Goal: Transaction & Acquisition: Purchase product/service

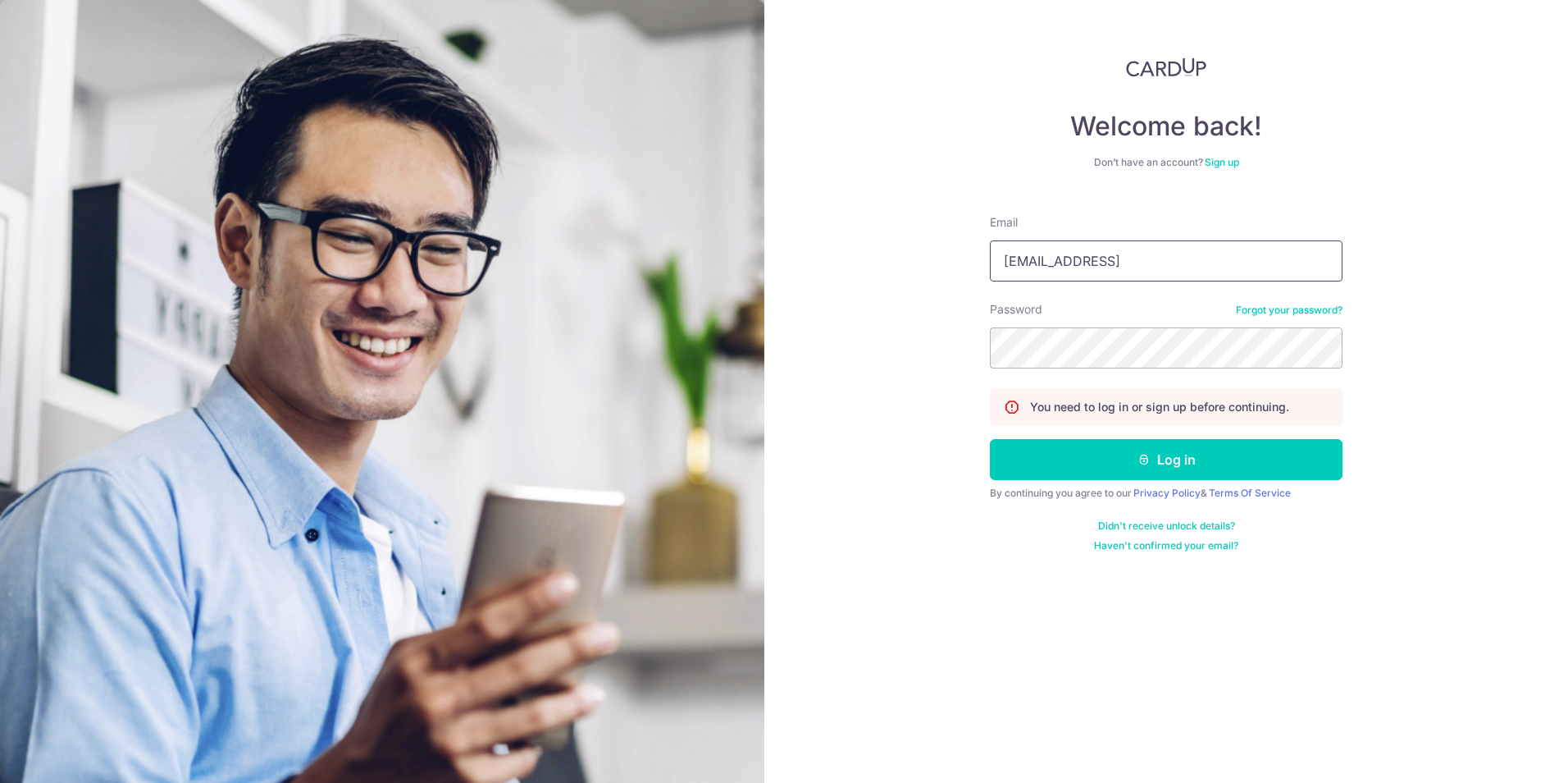
type input "[EMAIL_ADDRESS][DOMAIN_NAME]"
click at [989, 439] on button "Log in" at bounding box center [1166, 459] width 352 height 41
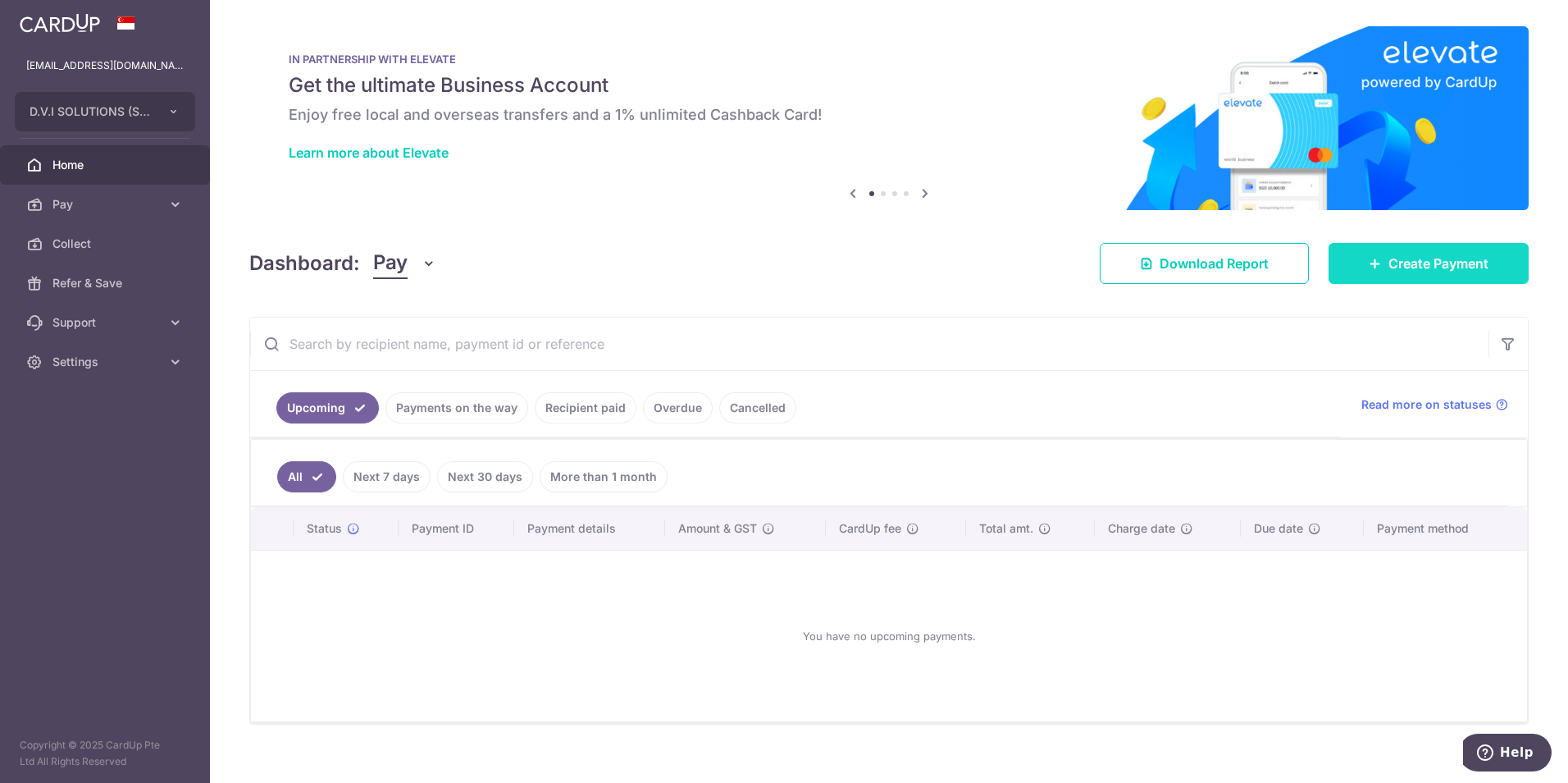
click at [1389, 246] on link "Create Payment" at bounding box center [1428, 263] width 200 height 41
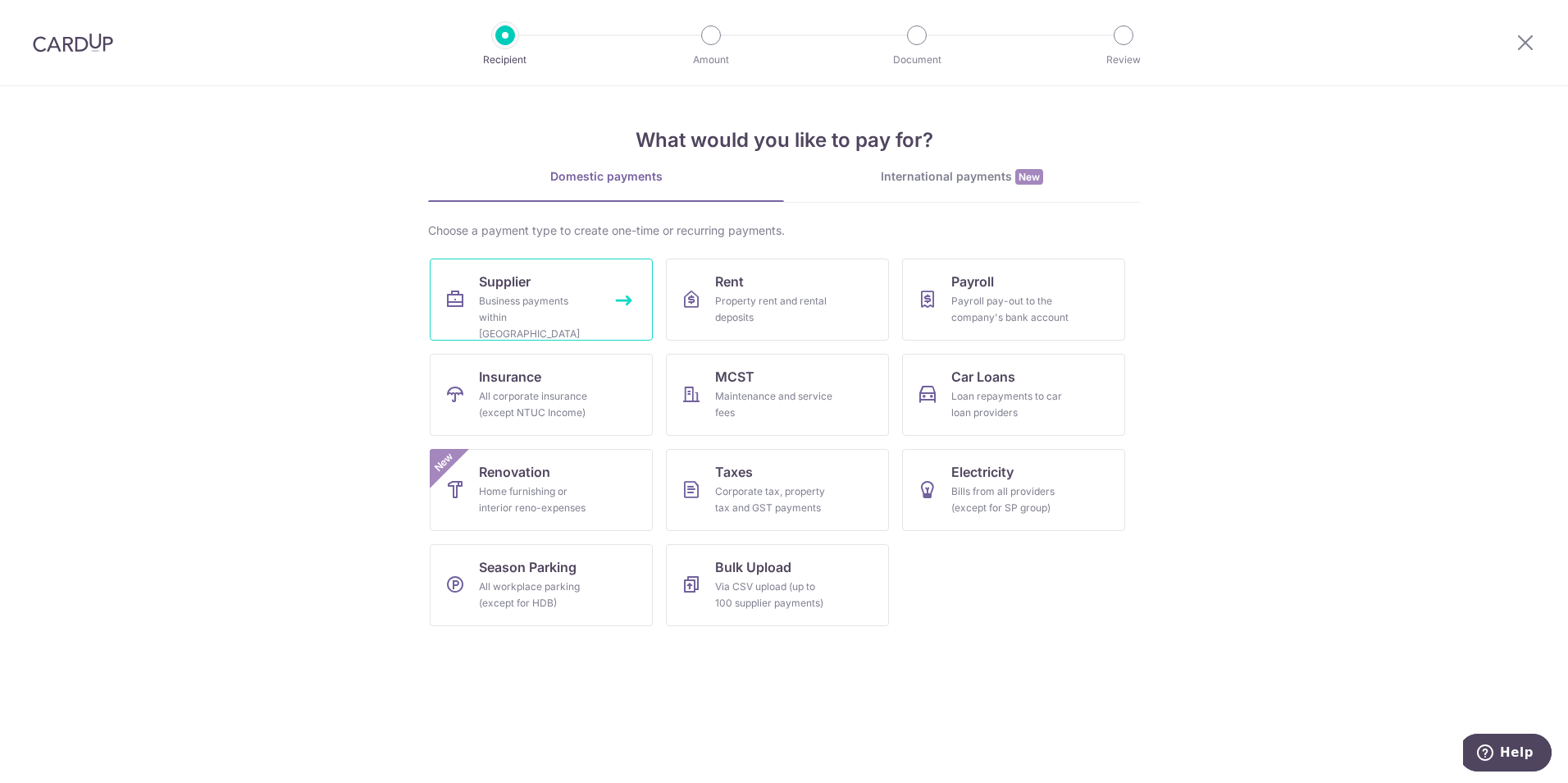
click at [567, 306] on div "Business payments within Singapore" at bounding box center [537, 317] width 118 height 49
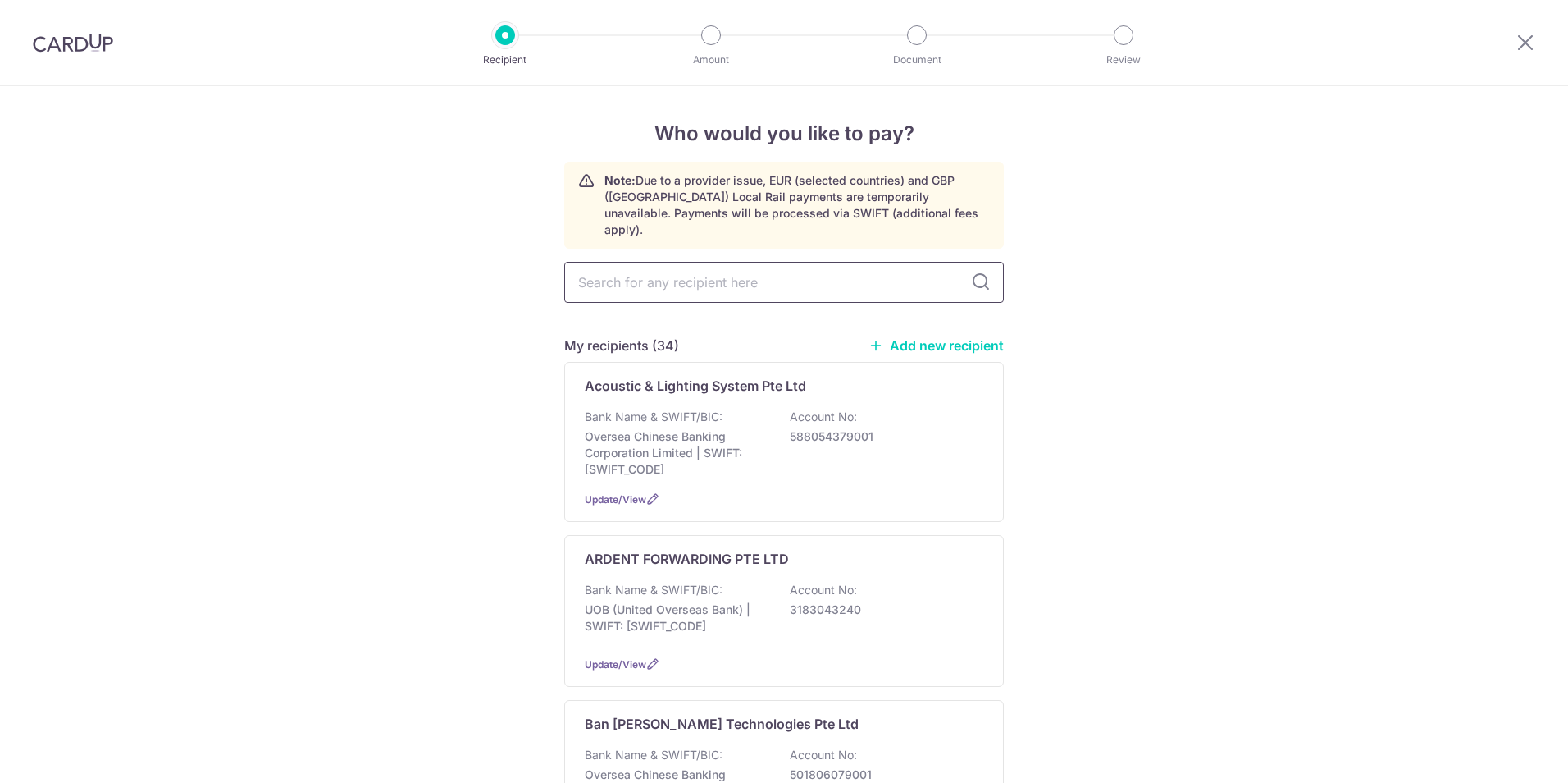
click at [694, 271] on input "text" at bounding box center [784, 282] width 440 height 41
type input "epson"
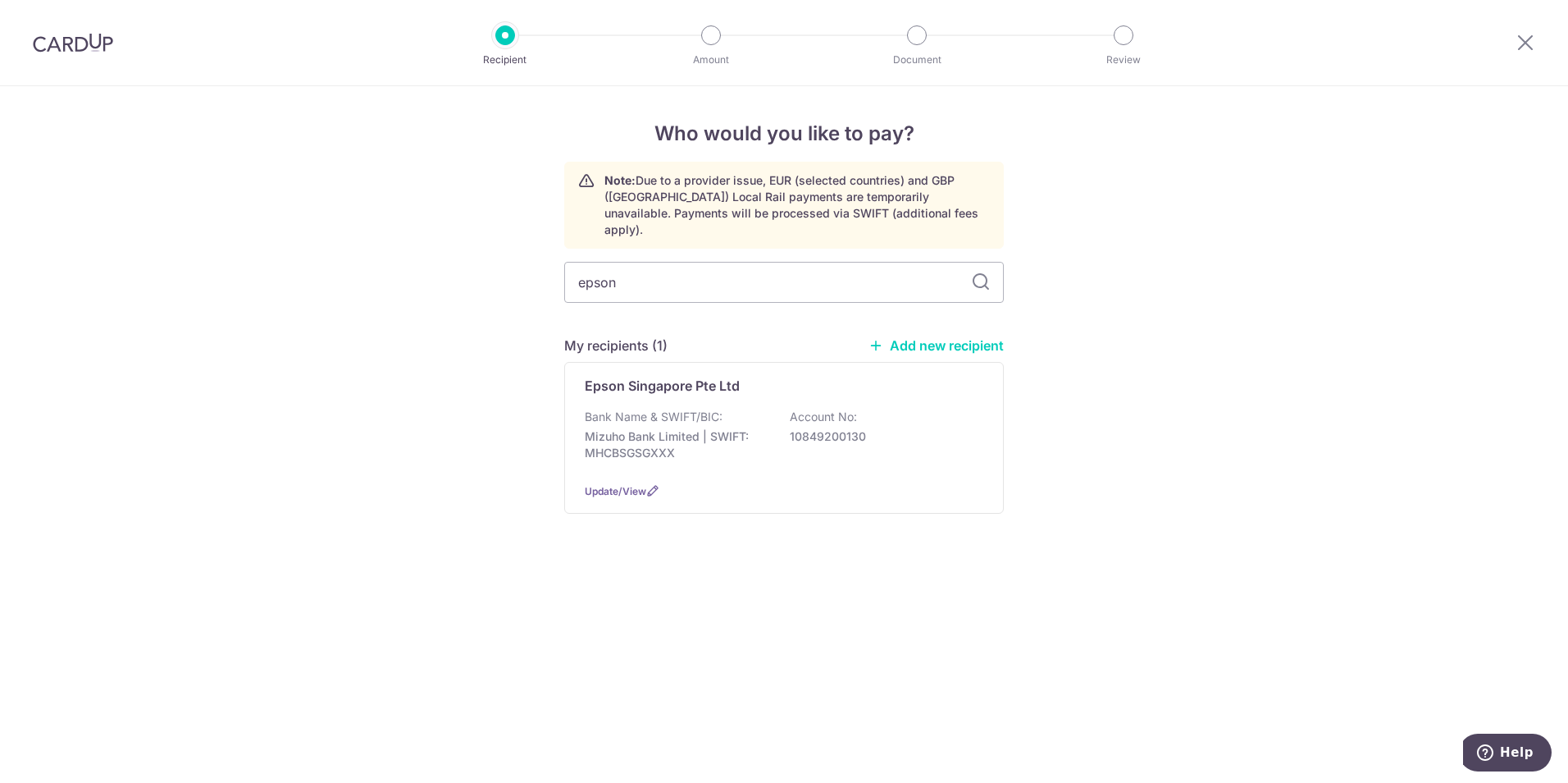
click at [1290, 272] on div "Who would you like to pay? Note: Due to a provider issue, EUR (selected countri…" at bounding box center [784, 434] width 1568 height 697
